Goal: Task Accomplishment & Management: Use online tool/utility

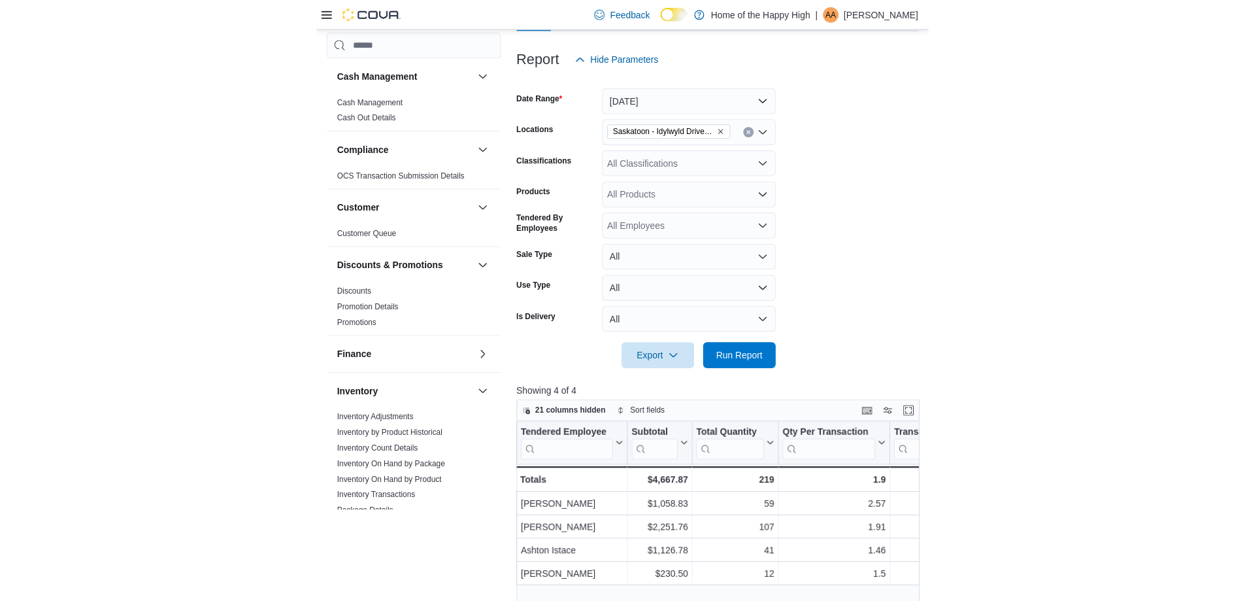
scroll to position [588, 0]
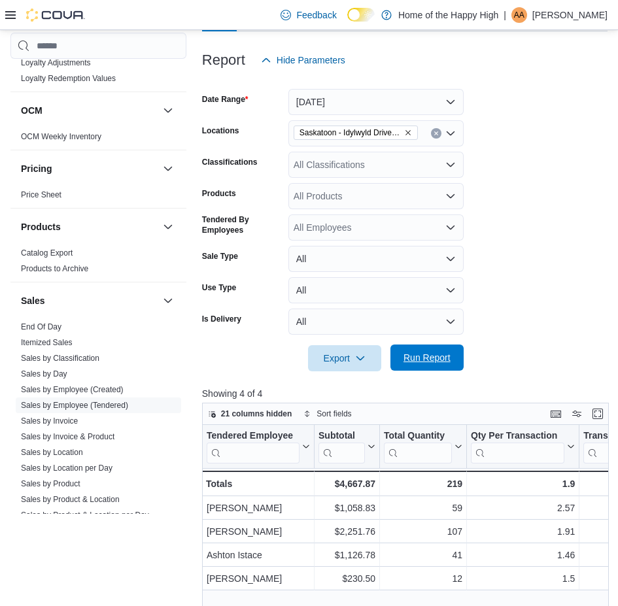
click at [444, 356] on span "Run Report" at bounding box center [426, 357] width 47 height 13
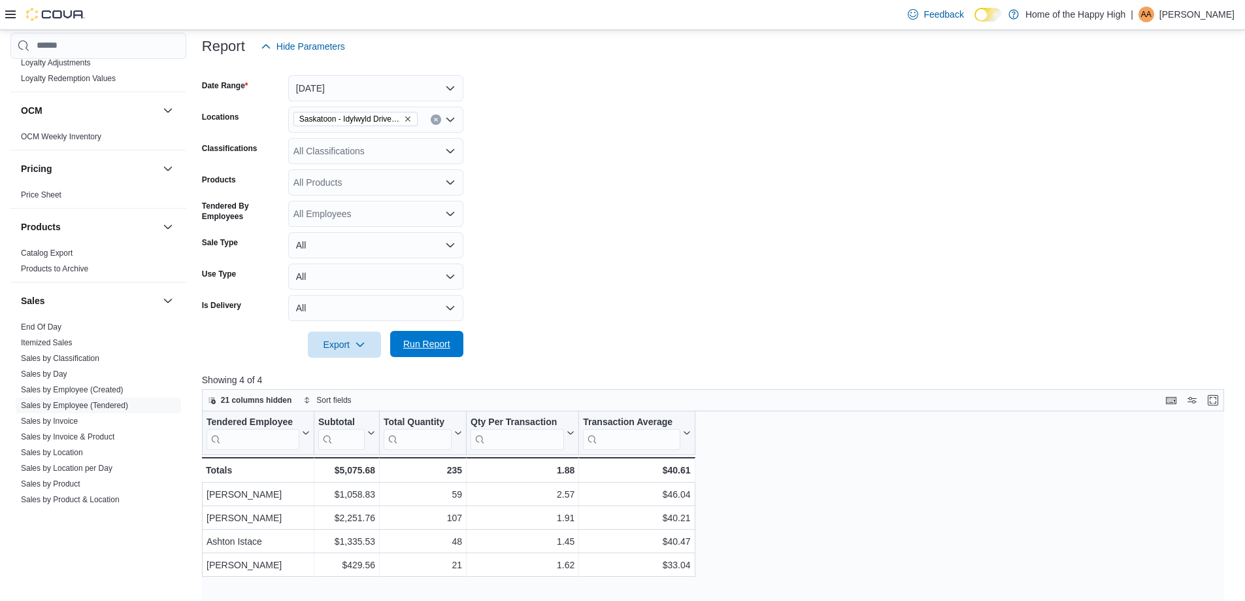
click at [448, 346] on span "Run Report" at bounding box center [426, 343] width 47 height 13
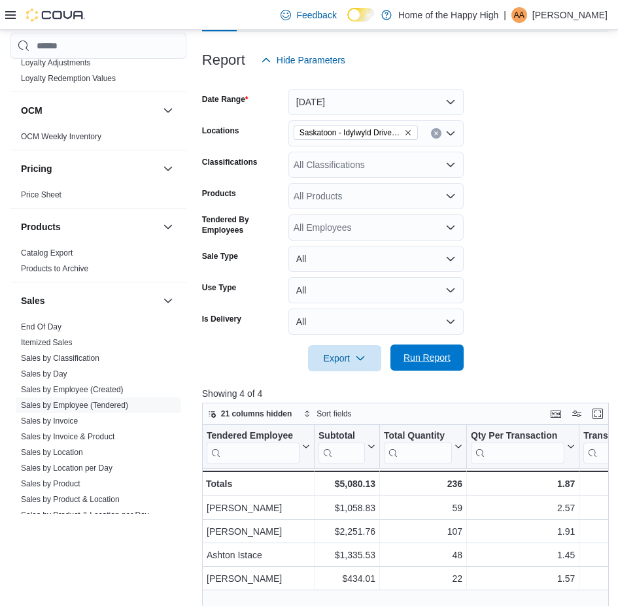
click at [415, 363] on span "Run Report" at bounding box center [426, 357] width 47 height 13
click at [436, 357] on span "Run Report" at bounding box center [426, 357] width 47 height 13
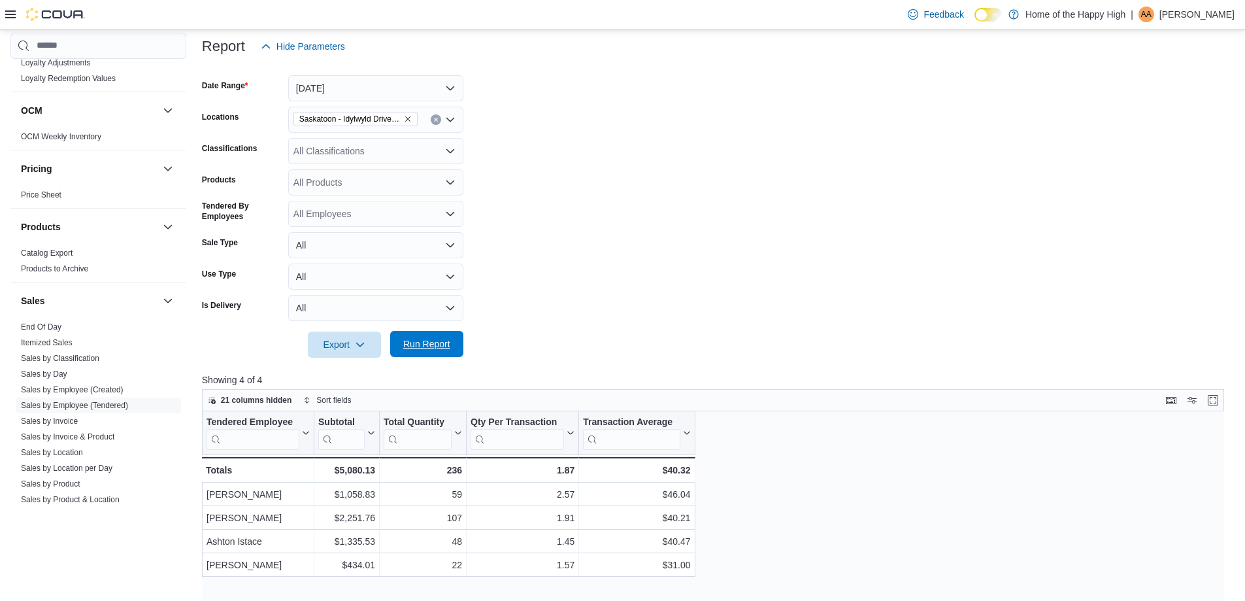
click at [439, 346] on span "Run Report" at bounding box center [426, 343] width 47 height 13
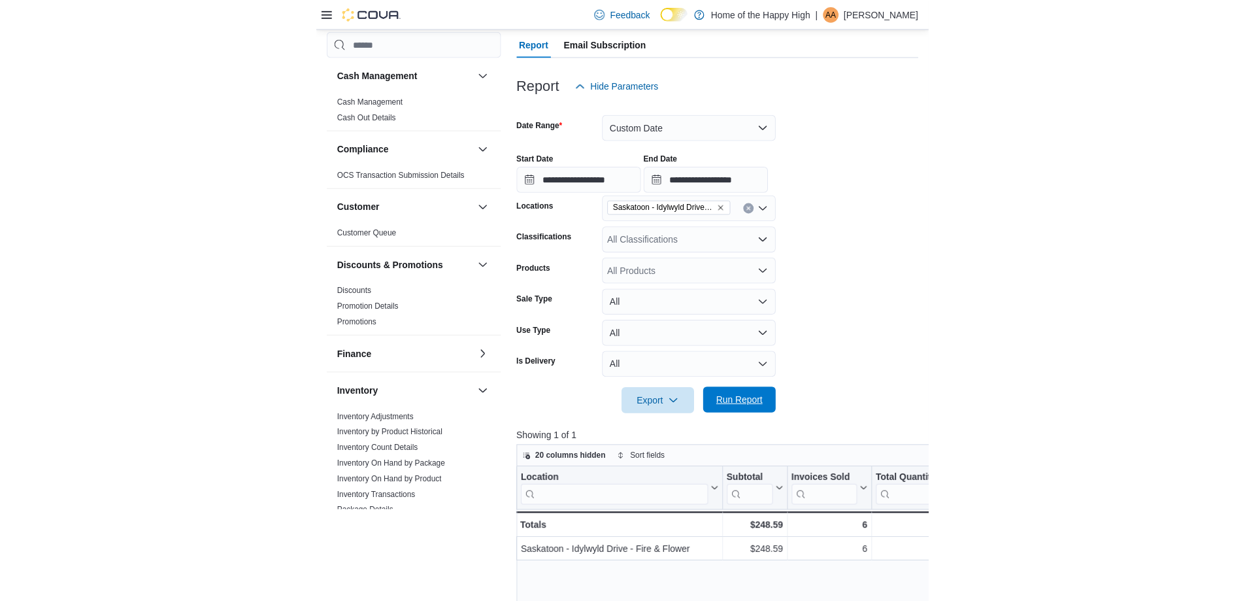
scroll to position [196, 0]
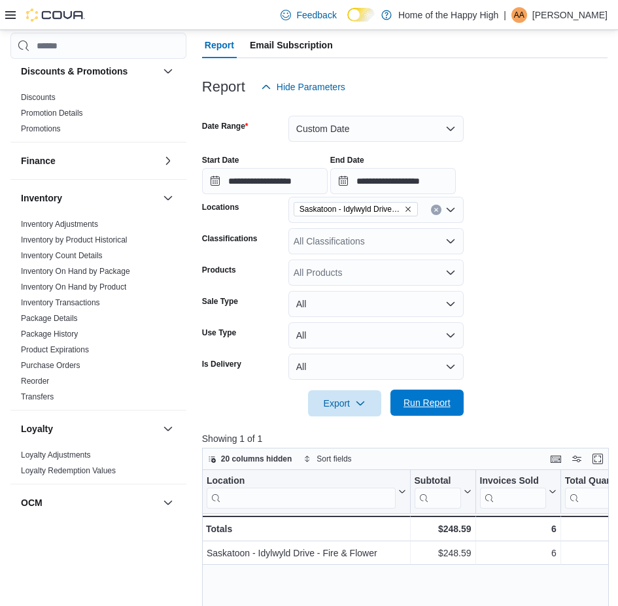
click at [419, 399] on span "Run Report" at bounding box center [426, 402] width 47 height 13
click at [442, 403] on span "Run Report" at bounding box center [426, 402] width 47 height 13
click at [431, 400] on span "Run Report" at bounding box center [426, 403] width 47 height 13
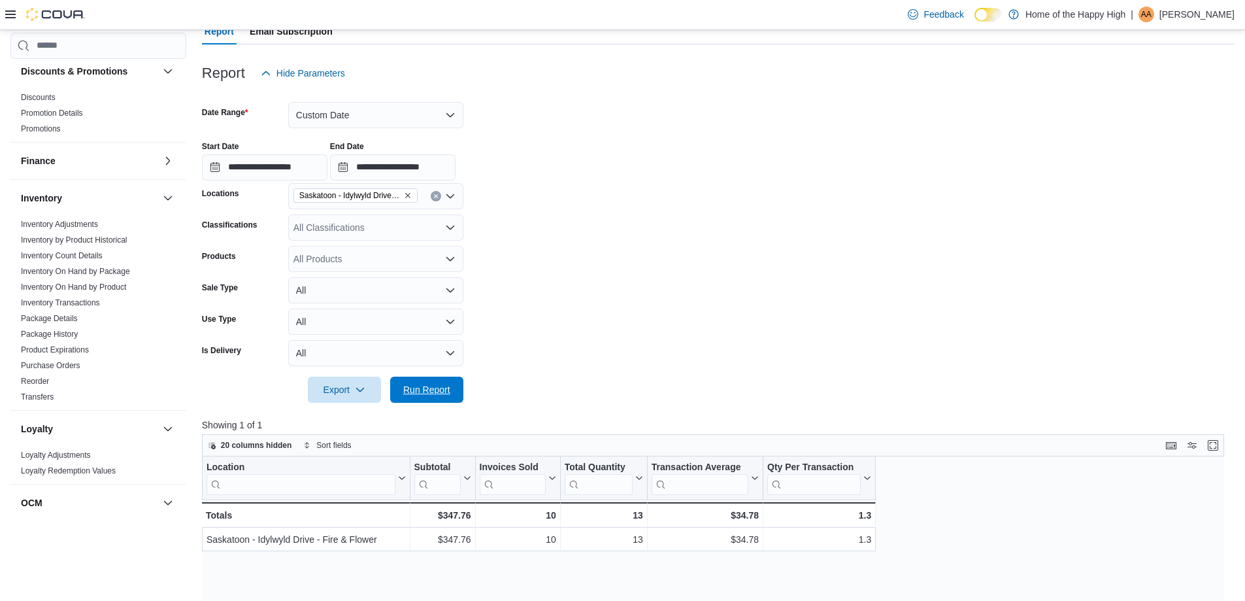
drag, startPoint x: 438, startPoint y: 392, endPoint x: 510, endPoint y: 355, distance: 81.5
click at [439, 392] on span "Run Report" at bounding box center [426, 389] width 47 height 13
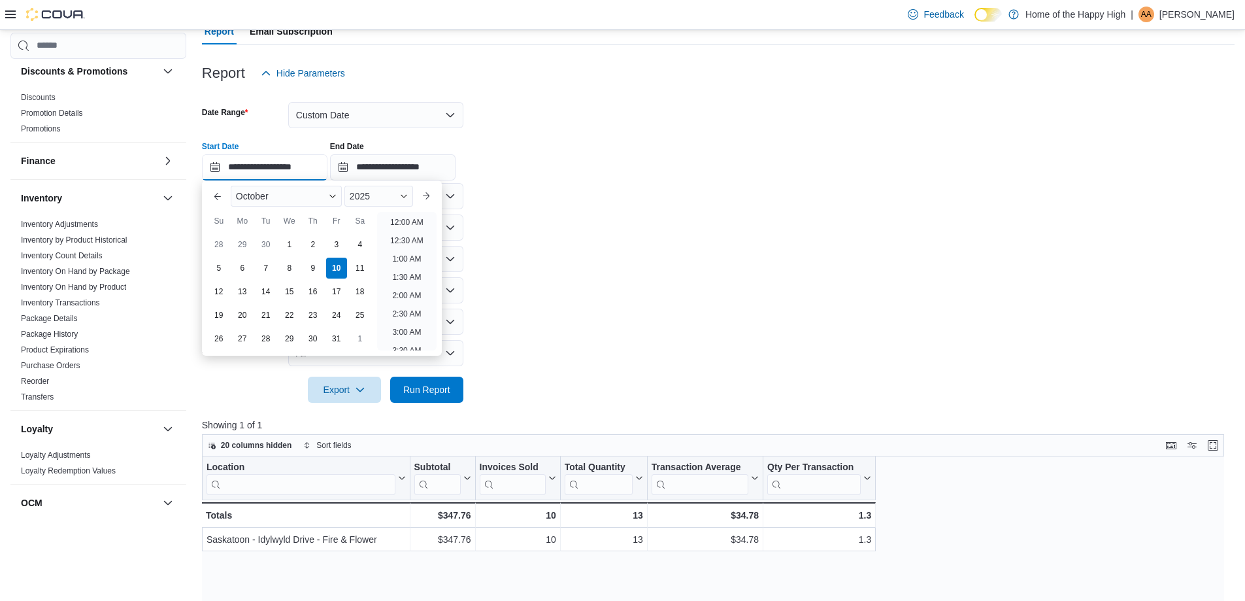
click at [327, 173] on input "**********" at bounding box center [264, 167] width 125 height 26
click at [401, 235] on li "10:00 AM" at bounding box center [407, 238] width 44 height 16
type input "**********"
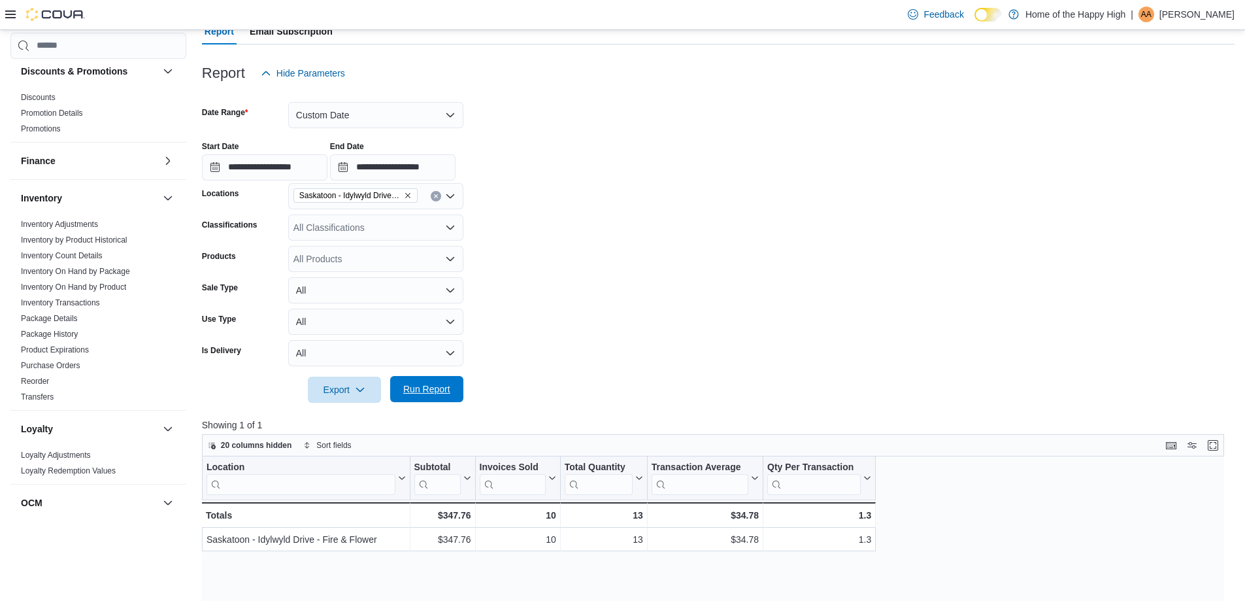
click at [446, 392] on span "Run Report" at bounding box center [426, 388] width 47 height 13
click at [335, 229] on div "All Classifications" at bounding box center [375, 227] width 175 height 26
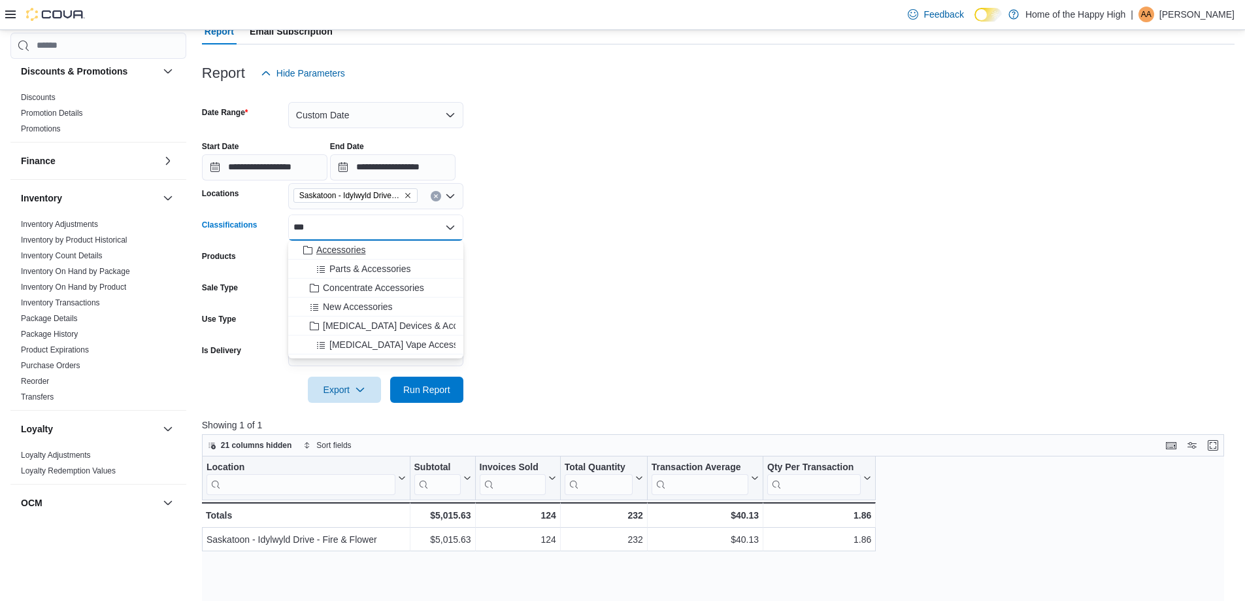
type input "***"
click at [345, 254] on span "Accessories" at bounding box center [340, 249] width 49 height 13
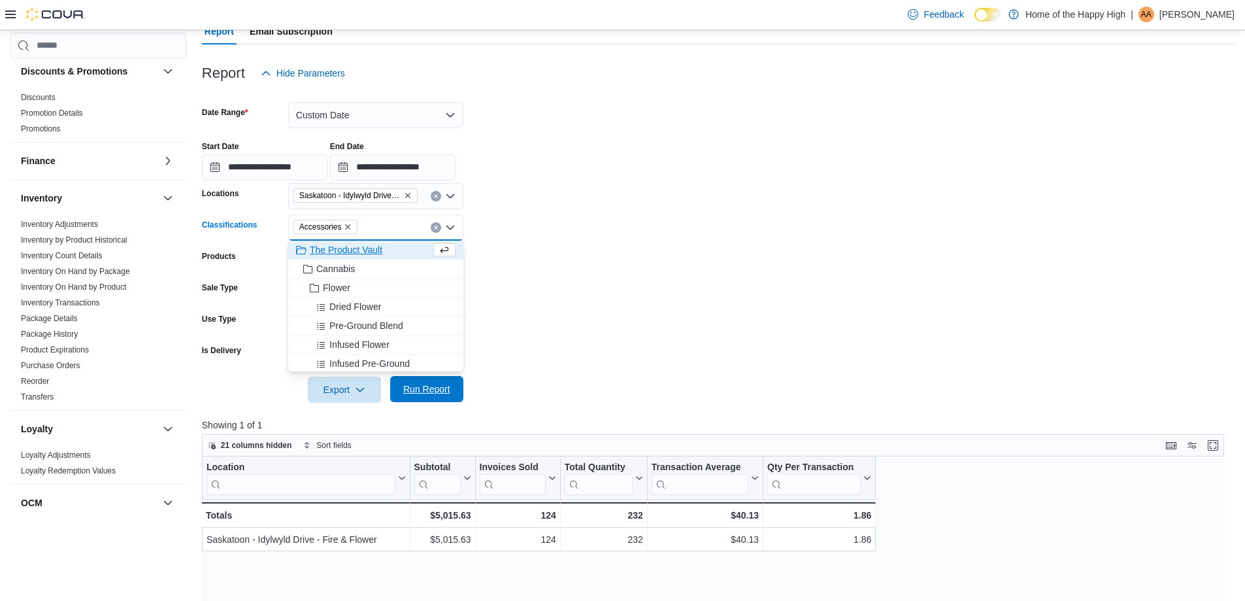
click at [460, 390] on button "Run Report" at bounding box center [426, 389] width 73 height 26
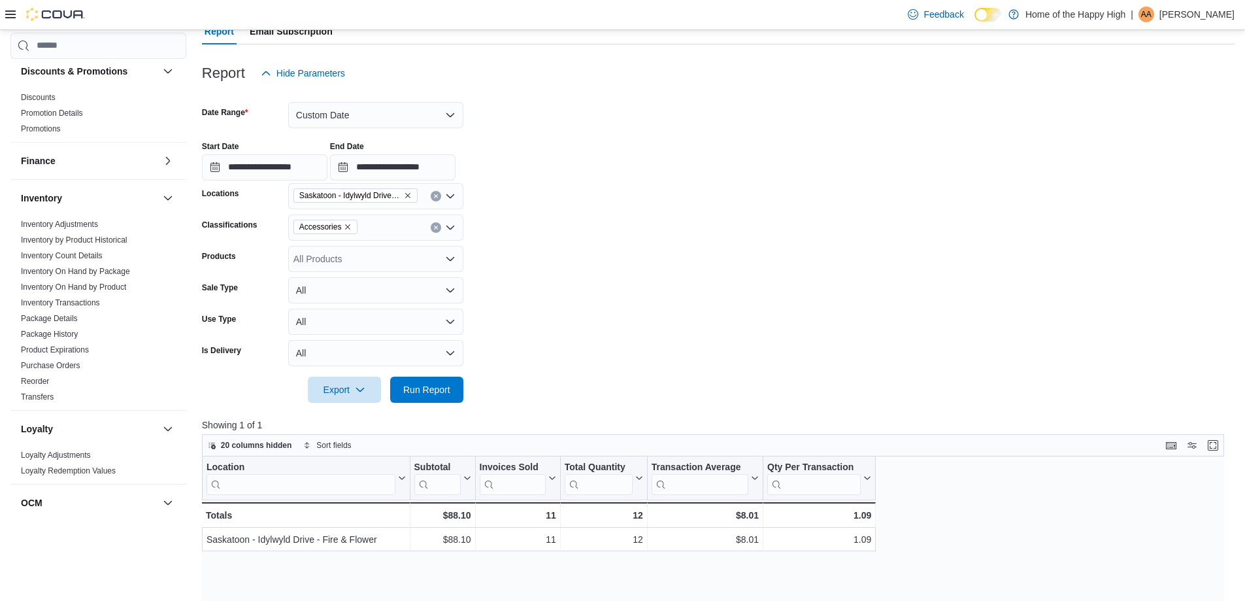
click at [350, 224] on icon "Remove Accessories from selection in this group" at bounding box center [348, 227] width 8 height 8
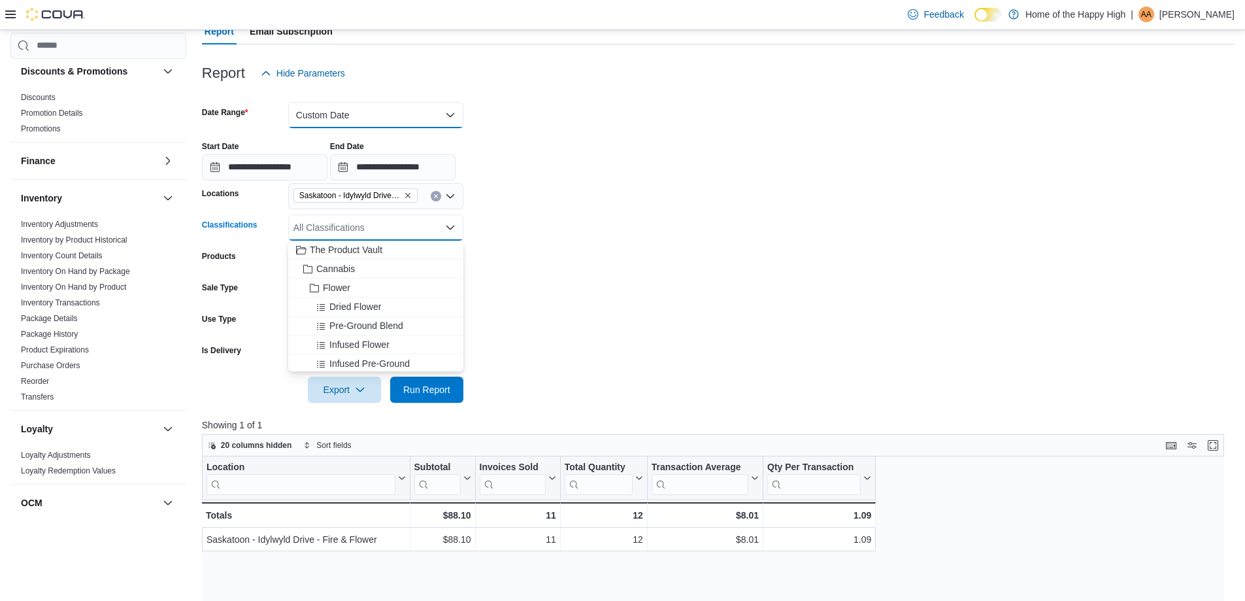
click at [392, 118] on button "Custom Date" at bounding box center [375, 115] width 175 height 26
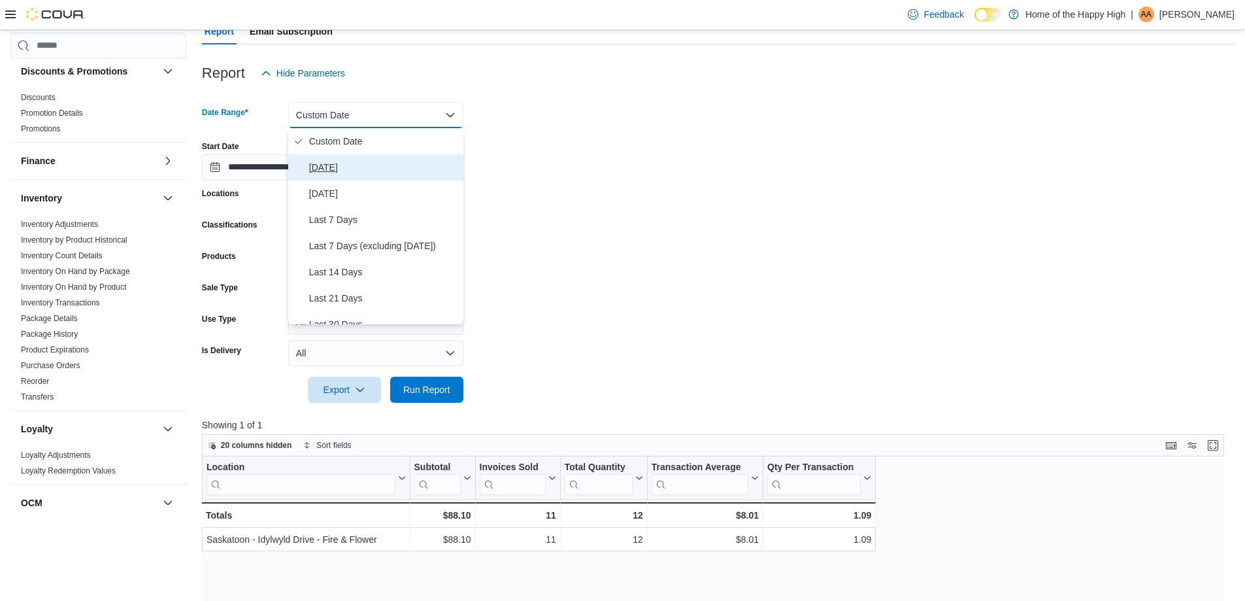
click at [378, 170] on span "[DATE]" at bounding box center [383, 167] width 149 height 16
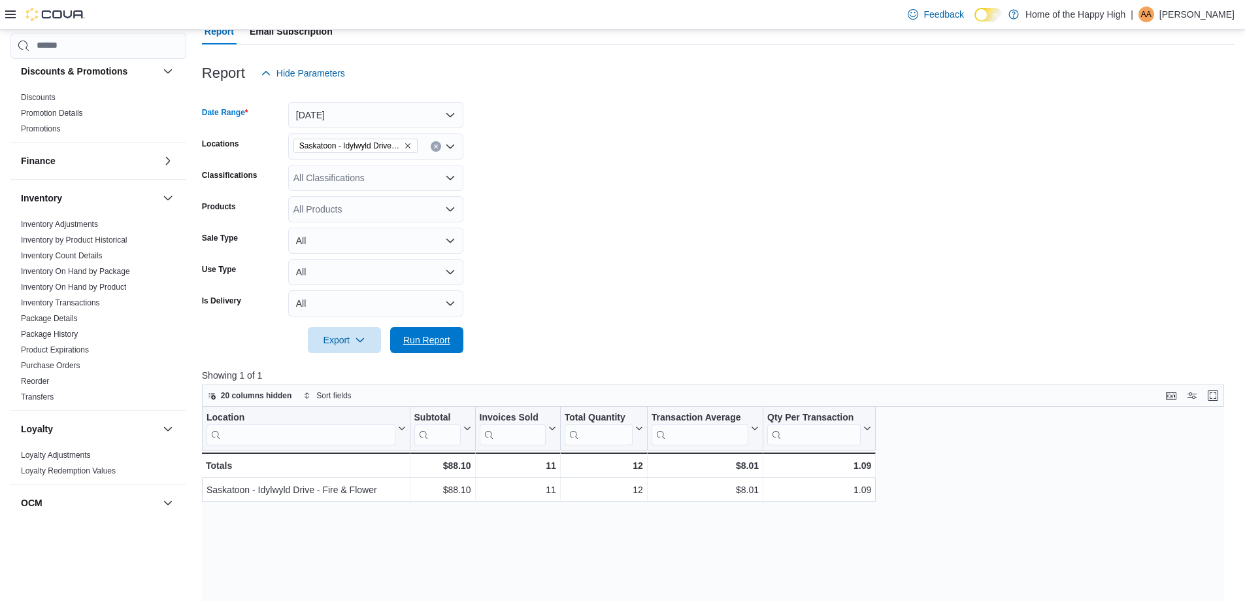
drag, startPoint x: 435, startPoint y: 341, endPoint x: 473, endPoint y: 331, distance: 39.3
click at [436, 341] on span "Run Report" at bounding box center [426, 339] width 47 height 13
click at [428, 341] on span "Run Report" at bounding box center [426, 339] width 47 height 13
click at [382, 180] on div "All Classifications" at bounding box center [375, 178] width 175 height 26
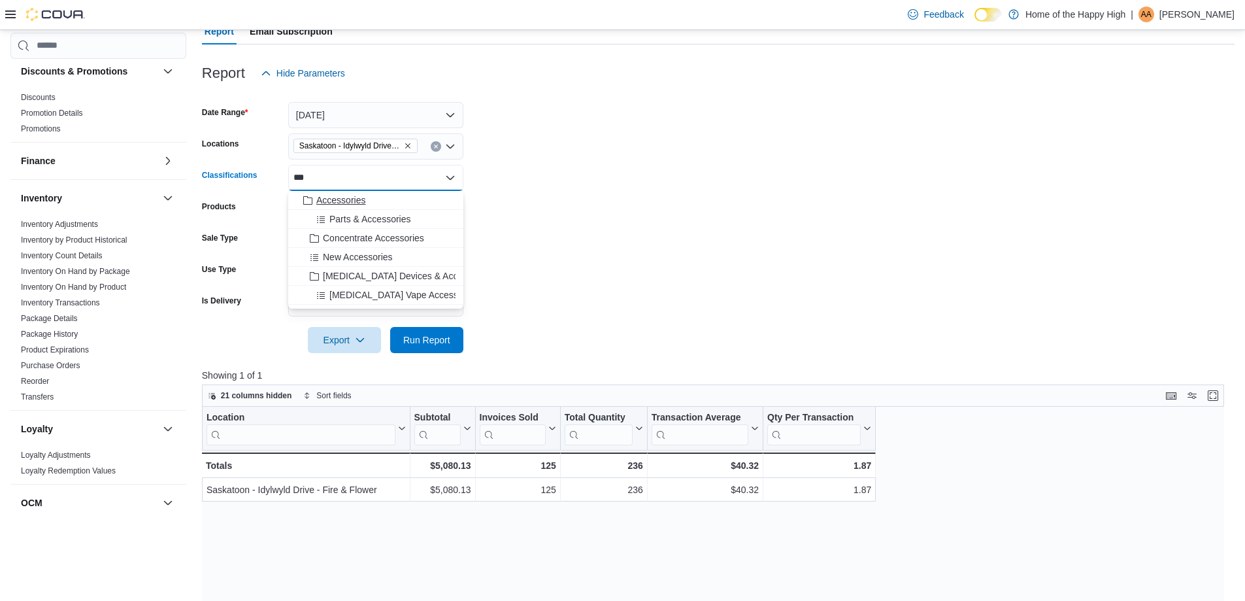
type input "***"
click at [376, 201] on div "Accessories" at bounding box center [375, 199] width 159 height 13
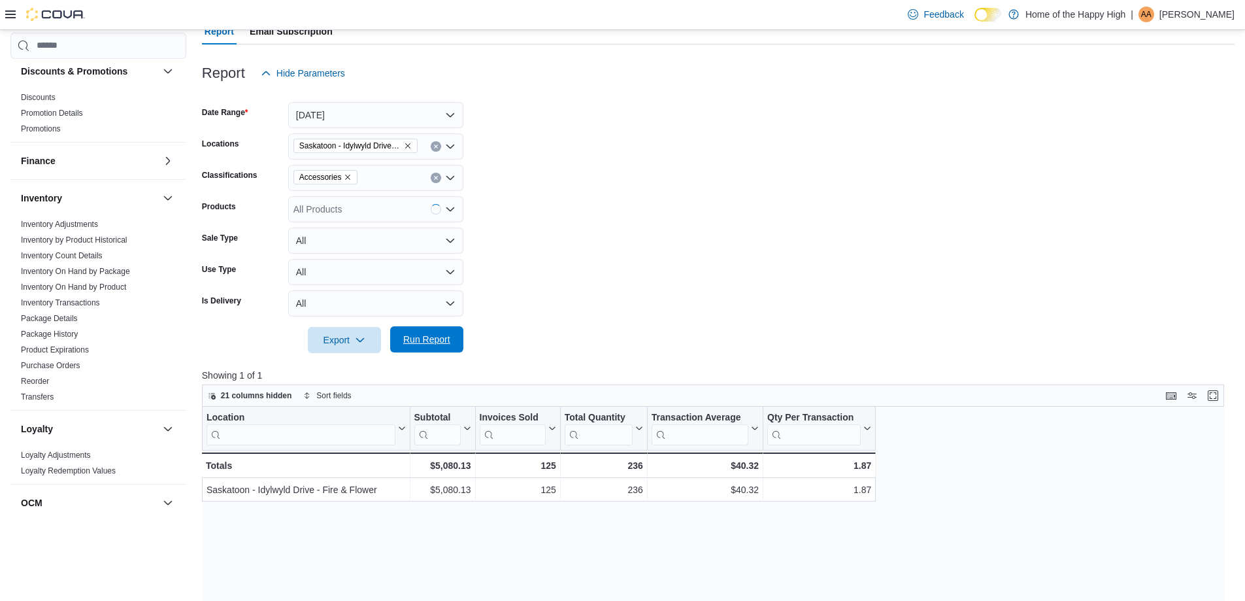
click at [441, 331] on span "Run Report" at bounding box center [427, 339] width 58 height 26
drag, startPoint x: 397, startPoint y: 114, endPoint x: 388, endPoint y: 124, distance: 13.9
click at [397, 114] on button "[DATE]" at bounding box center [375, 115] width 175 height 26
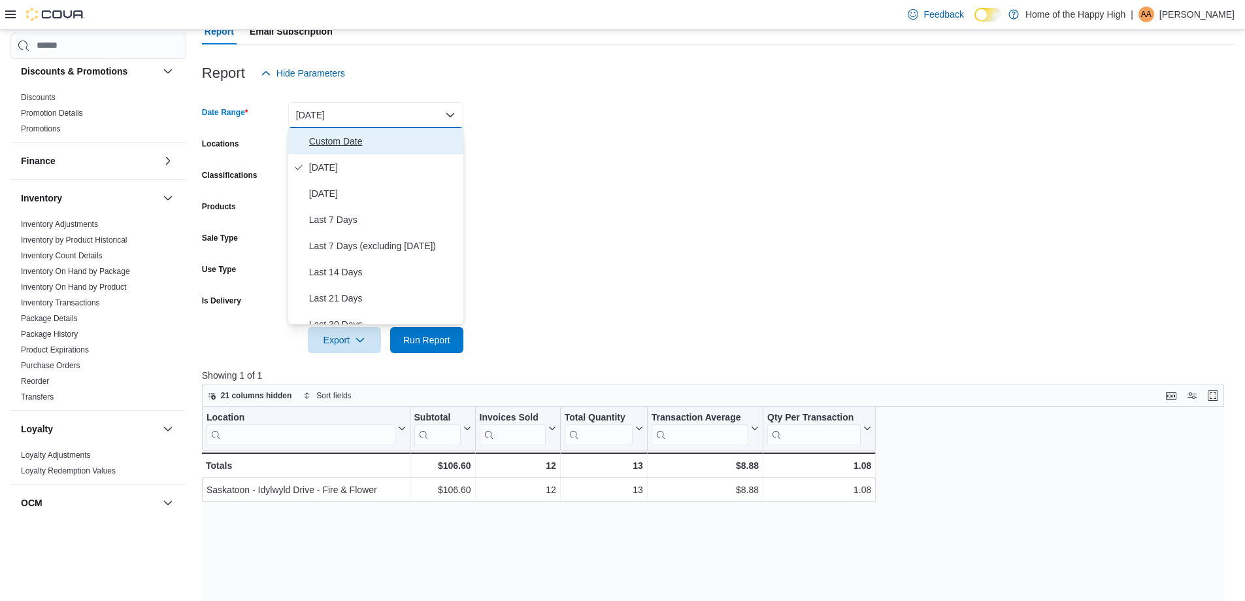
click at [338, 142] on span "Custom Date" at bounding box center [383, 141] width 149 height 16
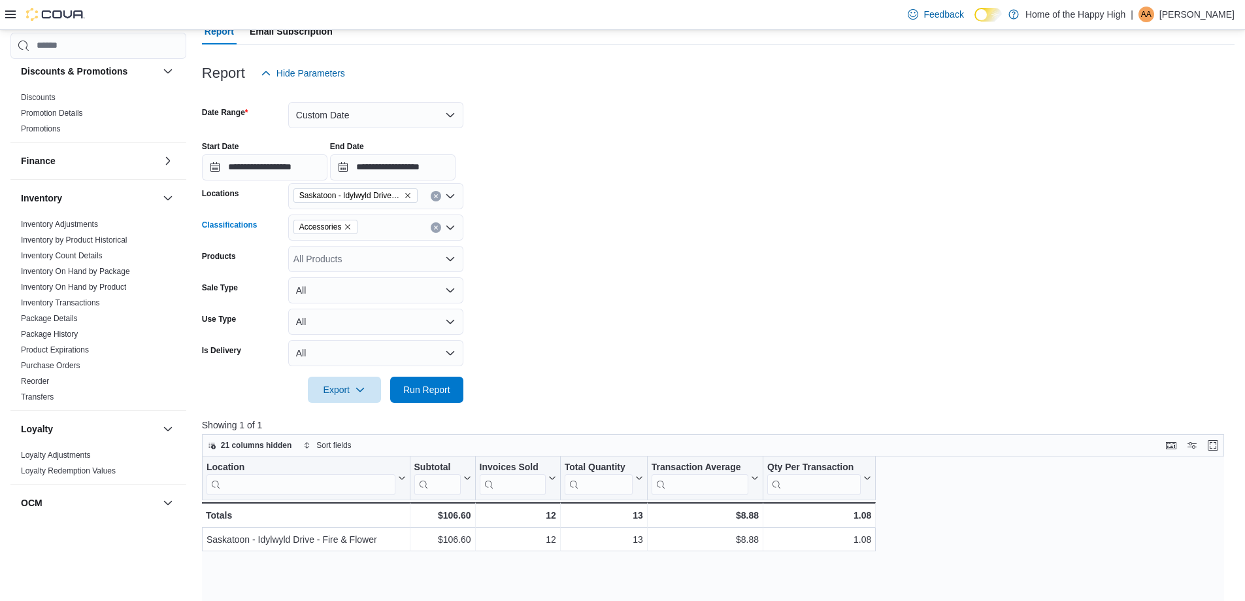
click at [346, 223] on icon "Remove Accessories from selection in this group" at bounding box center [348, 227] width 8 height 8
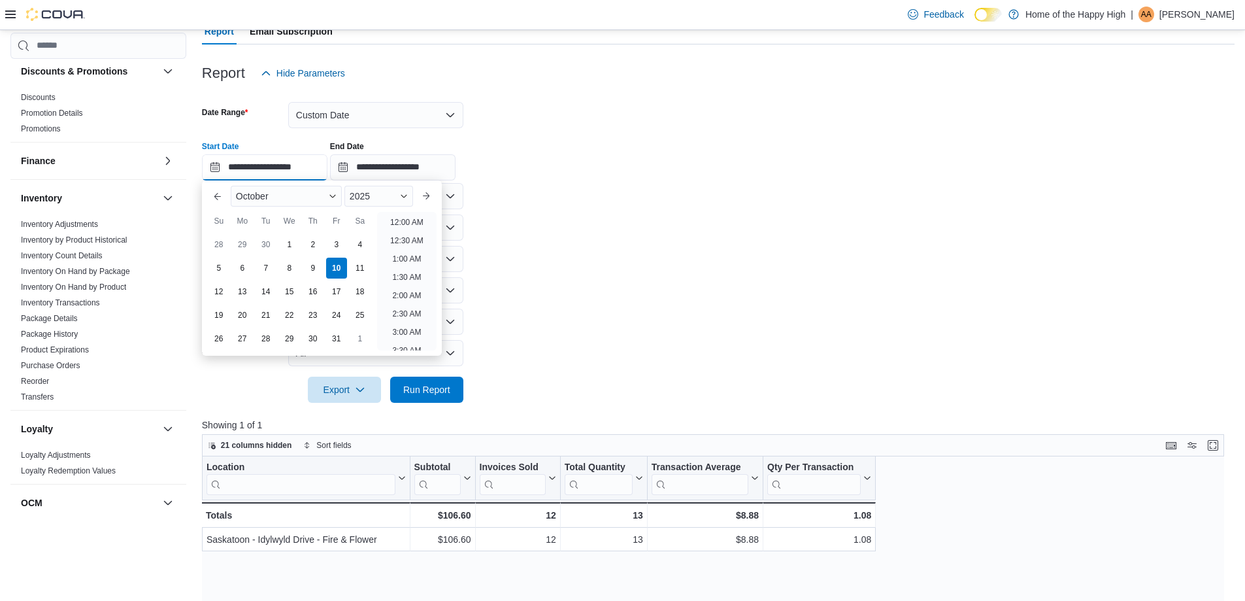
click at [314, 165] on input "**********" at bounding box center [264, 167] width 125 height 26
click at [617, 219] on form "**********" at bounding box center [718, 244] width 1033 height 316
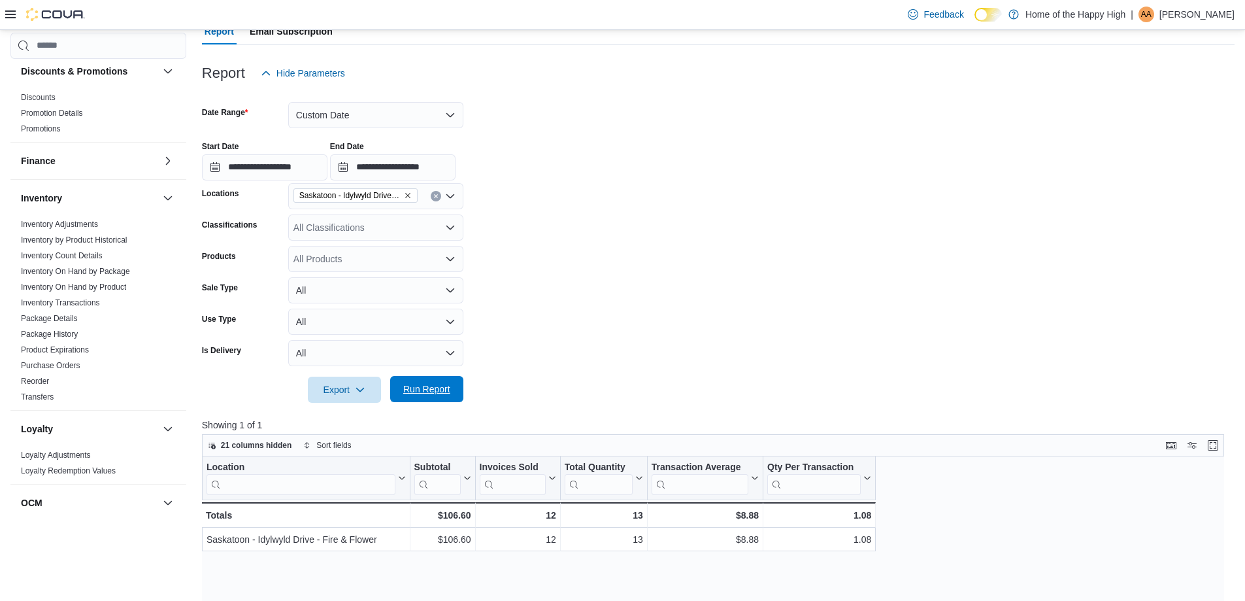
click at [446, 388] on span "Run Report" at bounding box center [426, 388] width 47 height 13
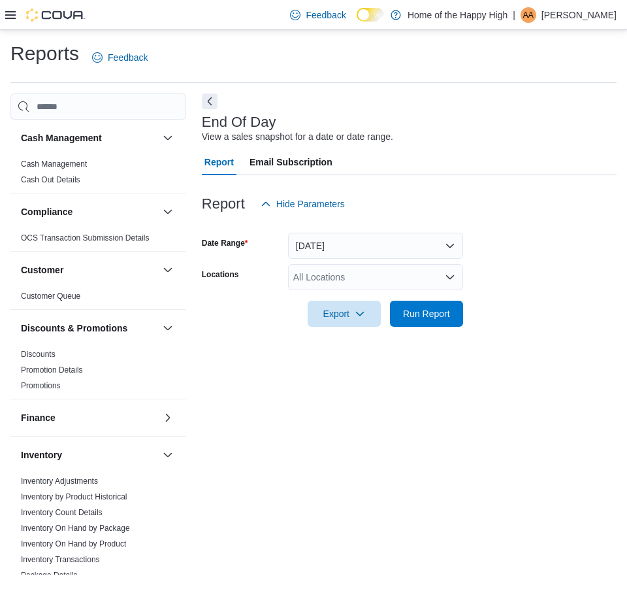
click at [417, 278] on div "All Locations" at bounding box center [375, 277] width 175 height 26
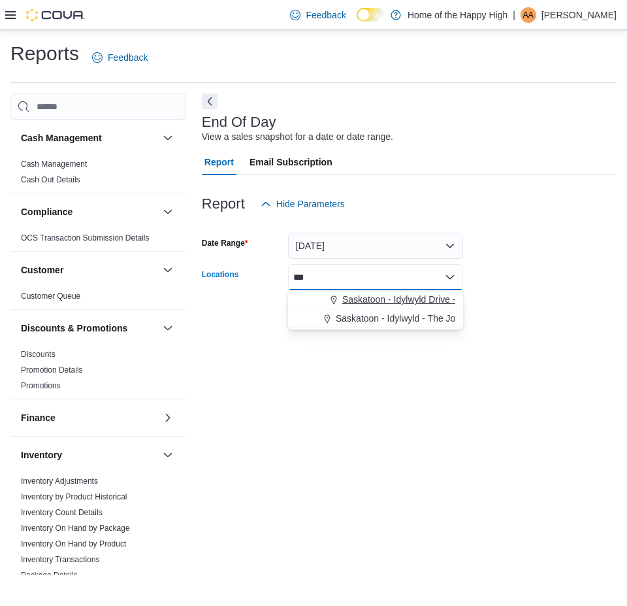
type input "***"
click at [420, 293] on span "Saskatoon - Idylwyld Drive - Fire & Flower" at bounding box center [427, 299] width 171 height 13
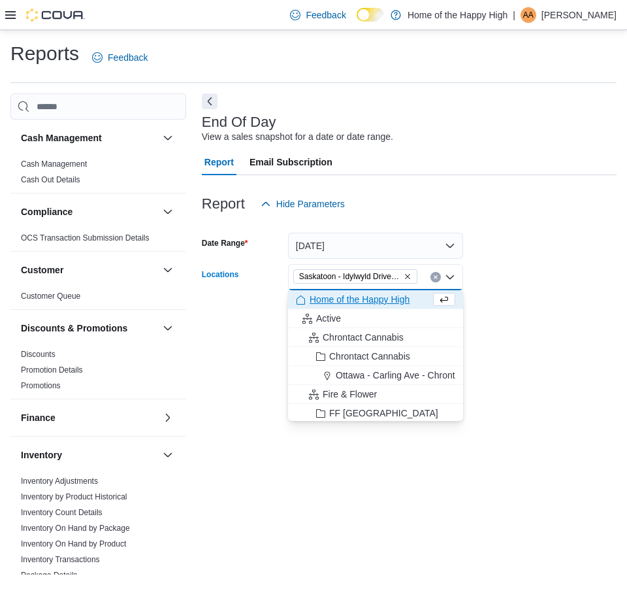
click at [517, 287] on form "Date Range Today Locations Saskatoon - Idylwyld Drive - Fire & Flower Combo box…" at bounding box center [409, 272] width 415 height 110
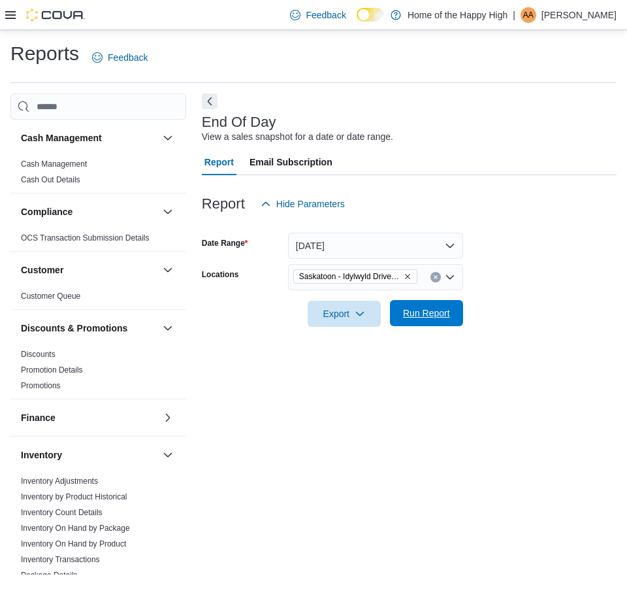
click at [428, 319] on span "Run Report" at bounding box center [426, 312] width 47 height 13
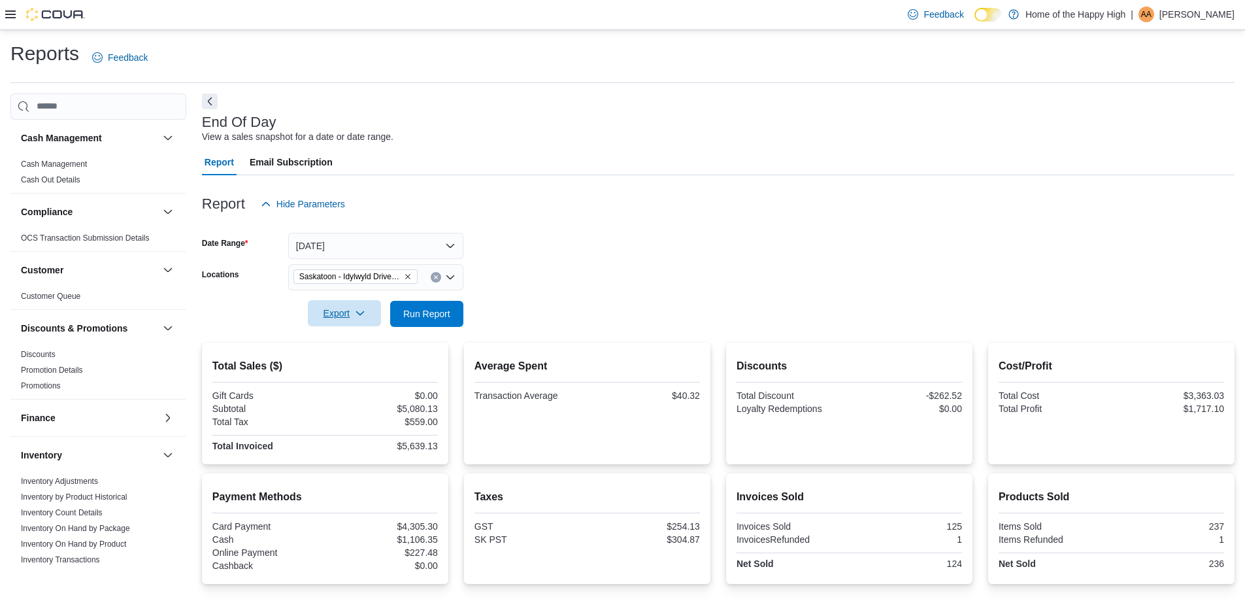
click at [356, 308] on span "Export" at bounding box center [345, 313] width 58 height 26
click at [348, 370] on span "Export to Pdf" at bounding box center [346, 366] width 59 height 10
